Goal: Task Accomplishment & Management: Manage account settings

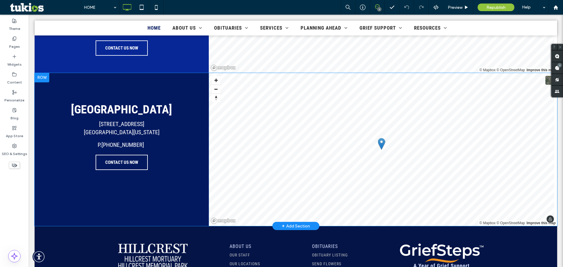
scroll to position [1436, 0]
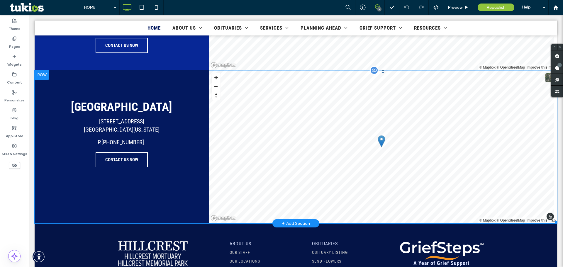
click at [553, 74] on div at bounding box center [555, 72] width 4 height 4
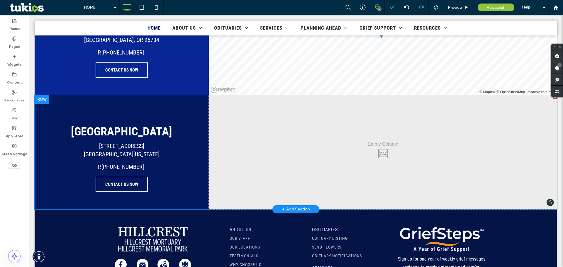
scroll to position [1377, 0]
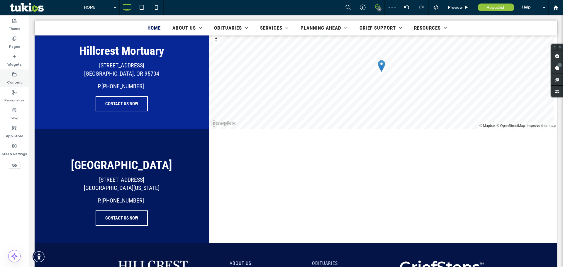
click at [10, 79] on label "Content" at bounding box center [14, 81] width 15 height 8
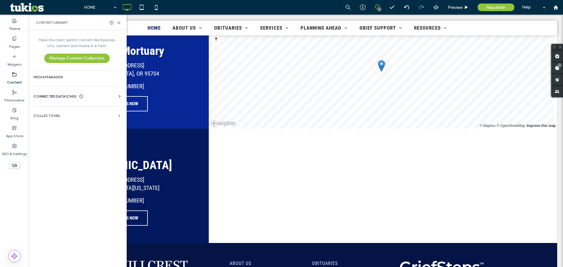
click at [109, 94] on div "CONNECTED DATA (CMS)" at bounding box center [77, 96] width 89 height 6
click at [61, 110] on label "Business Info" at bounding box center [78, 111] width 80 height 4
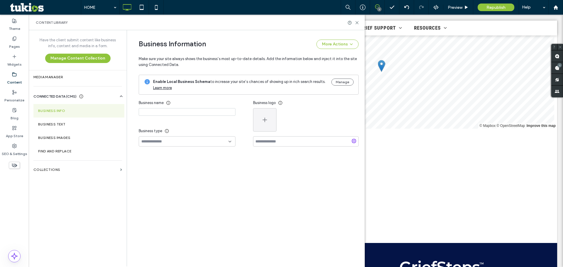
type input "**********"
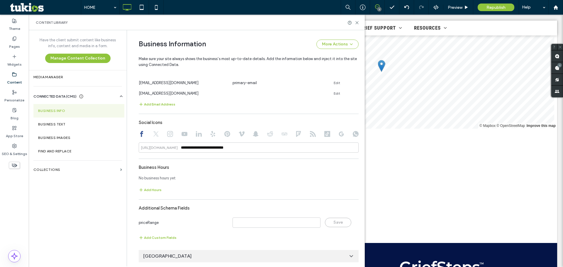
scroll to position [239, 0]
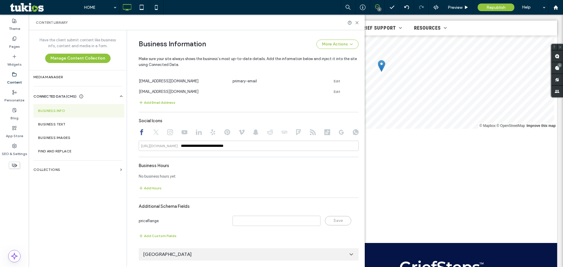
click at [348, 254] on icon at bounding box center [351, 254] width 6 height 6
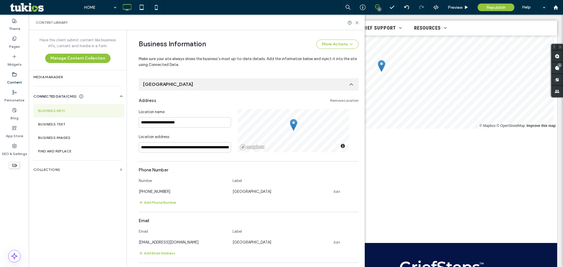
scroll to position [415, 0]
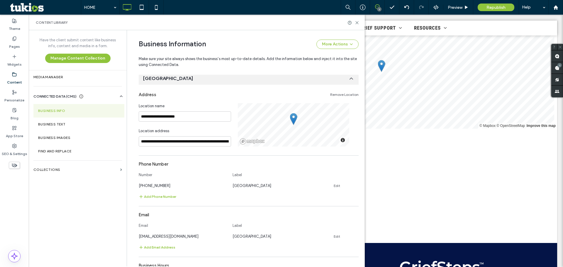
click at [348, 93] on link "Remove Location" at bounding box center [344, 94] width 28 height 5
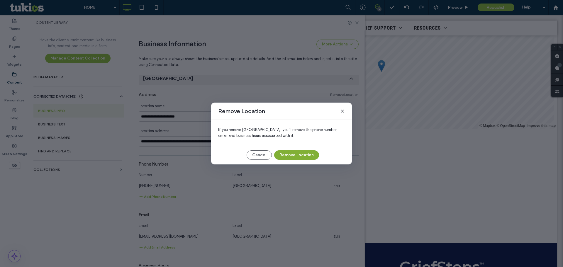
click at [296, 155] on button "Remove Location" at bounding box center [296, 154] width 45 height 9
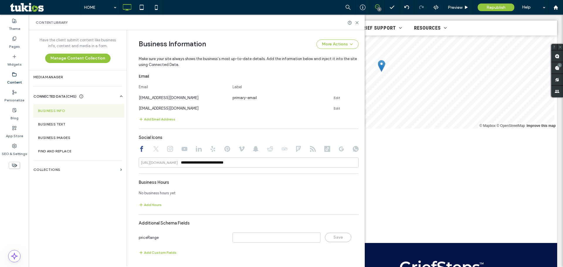
scroll to position [222, 0]
drag, startPoint x: 488, startPoint y: 6, endPoint x: 506, endPoint y: 40, distance: 38.9
click at [488, 6] on span "Republish" at bounding box center [495, 7] width 19 height 5
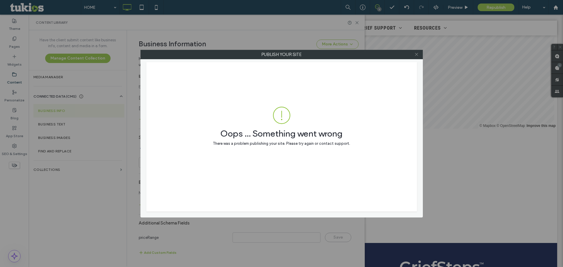
click at [416, 55] on use at bounding box center [416, 54] width 3 height 3
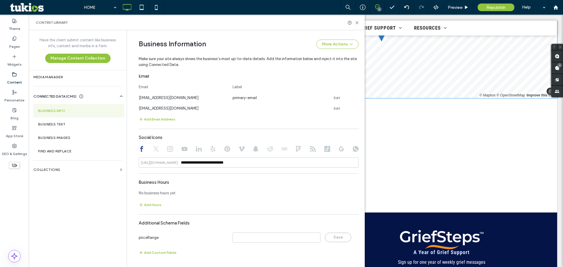
scroll to position [1377, 0]
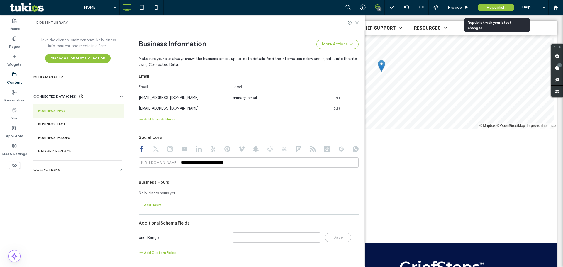
click at [484, 6] on div "Republish" at bounding box center [495, 8] width 37 height 8
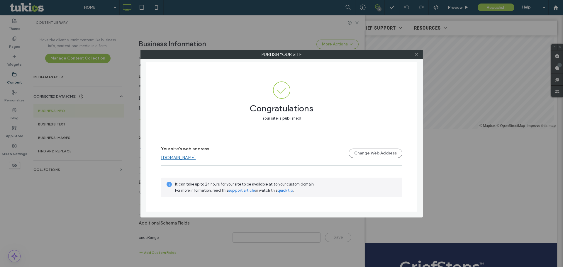
click at [416, 52] on icon at bounding box center [416, 54] width 4 height 4
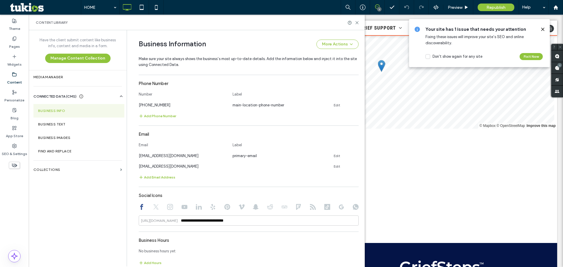
scroll to position [164, 0]
click at [356, 25] on div "Content Library" at bounding box center [197, 23] width 336 height 16
drag, startPoint x: 357, startPoint y: 22, endPoint x: 333, endPoint y: 47, distance: 34.6
click at [357, 22] on icon at bounding box center [357, 23] width 4 height 4
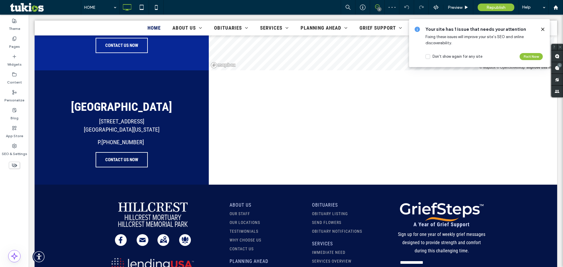
scroll to position [1436, 0]
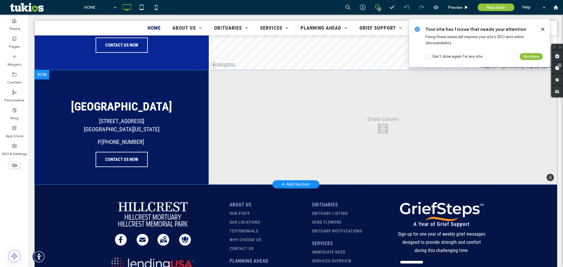
click at [553, 74] on div at bounding box center [555, 72] width 4 height 4
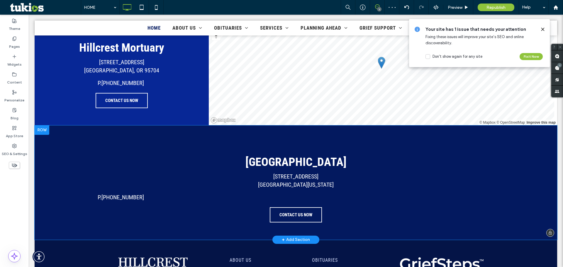
scroll to position [1377, 0]
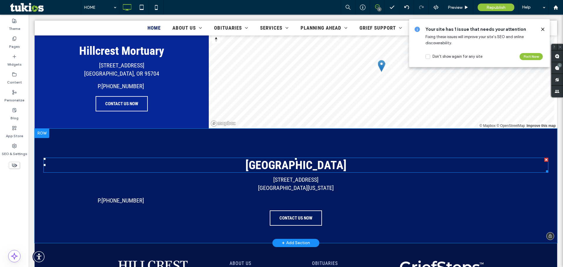
click at [544, 162] on div at bounding box center [546, 160] width 4 height 4
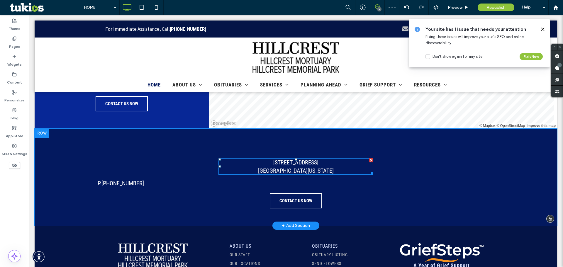
click at [369, 162] on div at bounding box center [371, 160] width 4 height 4
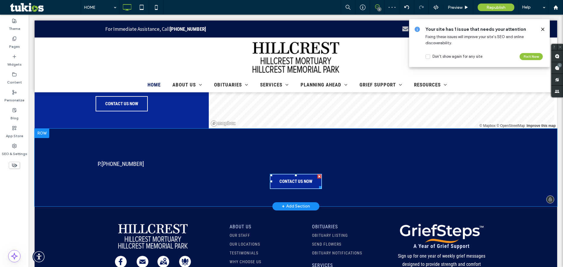
click at [317, 178] on div at bounding box center [319, 176] width 4 height 4
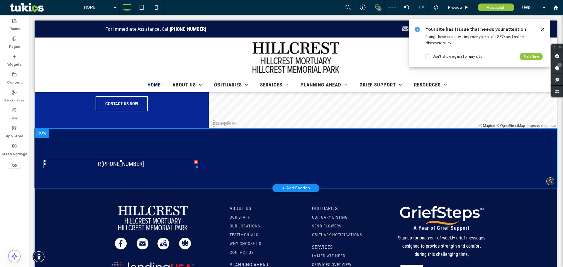
click at [194, 168] on span at bounding box center [120, 164] width 155 height 8
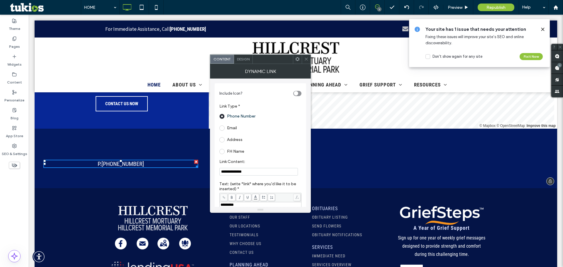
click at [195, 164] on div at bounding box center [196, 162] width 4 height 4
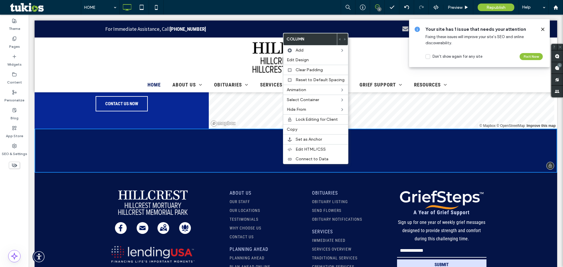
click at [282, 164] on div "Click To Paste" at bounding box center [296, 151] width 522 height 44
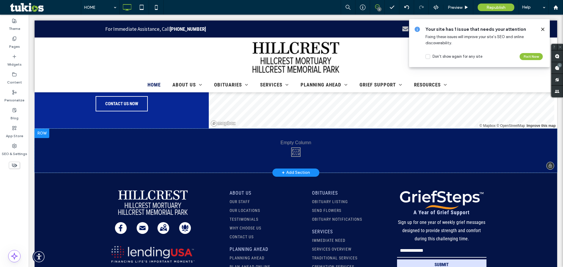
click at [278, 162] on div "Click To Paste" at bounding box center [296, 151] width 522 height 44
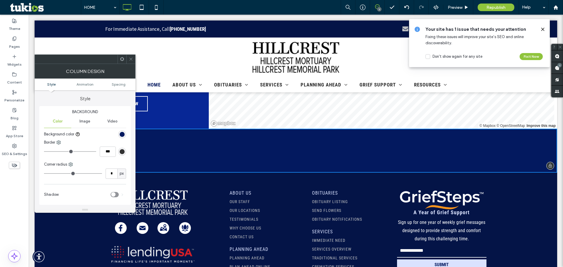
click at [163, 153] on div "Click To Paste" at bounding box center [296, 151] width 522 height 44
click at [130, 60] on icon at bounding box center [131, 59] width 4 height 4
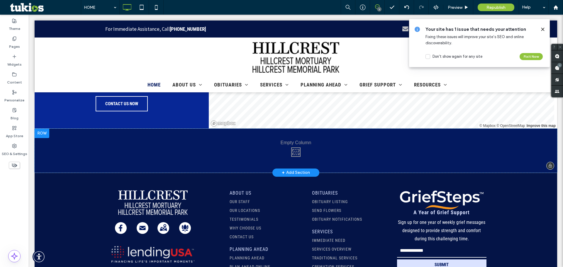
click at [41, 138] on div at bounding box center [42, 133] width 15 height 9
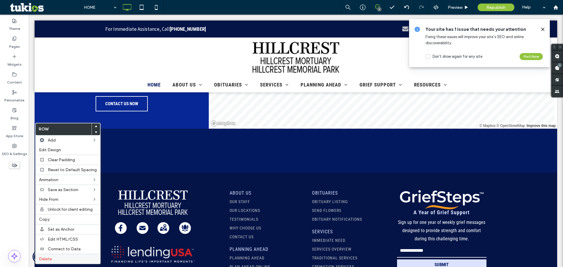
click at [67, 257] on label "Delete" at bounding box center [68, 258] width 58 height 5
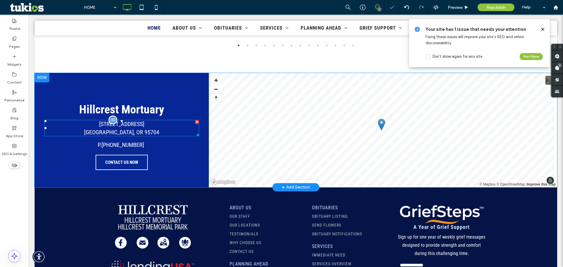
scroll to position [1289, 0]
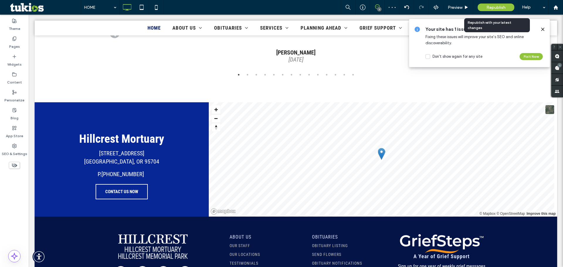
click at [494, 6] on span "Republish" at bounding box center [495, 7] width 19 height 5
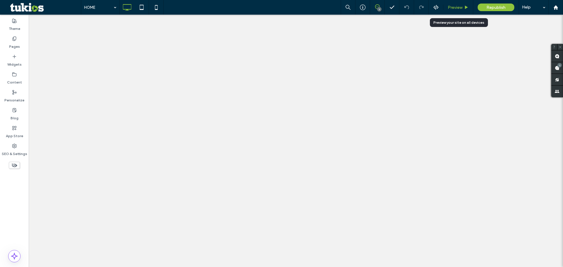
click at [457, 3] on div "Preview" at bounding box center [458, 7] width 30 height 15
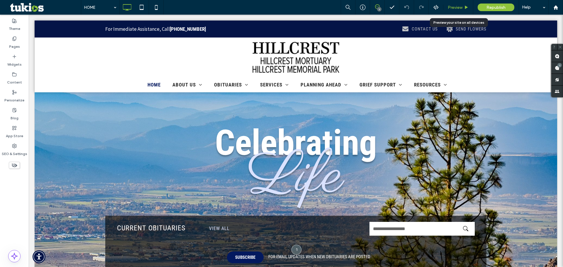
click at [455, 7] on span "Preview" at bounding box center [454, 7] width 15 height 5
